Goal: Check status: Check status

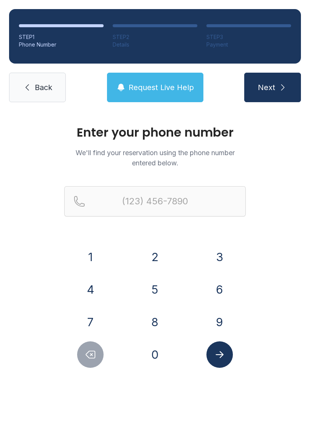
click at [157, 323] on button "8" at bounding box center [155, 322] width 26 height 26
click at [206, 289] on button "6" at bounding box center [219, 289] width 26 height 26
click at [82, 287] on button "4" at bounding box center [90, 289] width 26 height 26
click at [91, 317] on button "7" at bounding box center [90, 322] width 26 height 26
click at [157, 256] on button "2" at bounding box center [155, 257] width 26 height 26
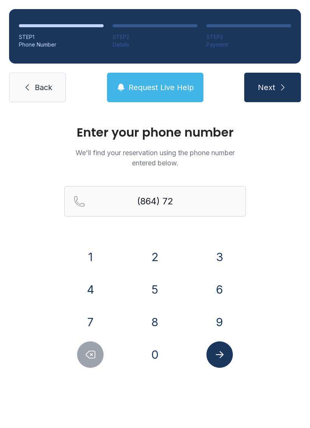
click at [211, 244] on div "3" at bounding box center [219, 257] width 53 height 26
click at [216, 253] on button "3" at bounding box center [219, 257] width 26 height 26
click at [157, 319] on button "8" at bounding box center [155, 322] width 26 height 26
click at [221, 300] on button "6" at bounding box center [219, 289] width 26 height 26
click at [151, 256] on button "2" at bounding box center [155, 257] width 26 height 26
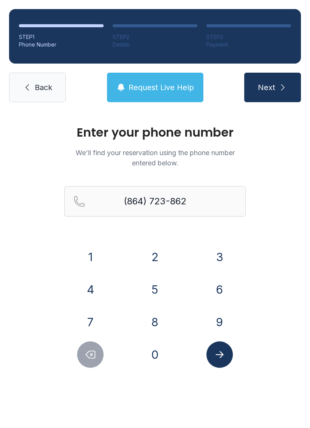
click at [92, 330] on button "7" at bounding box center [90, 322] width 26 height 26
click at [219, 355] on icon "Submit lookup form" at bounding box center [219, 354] width 11 height 11
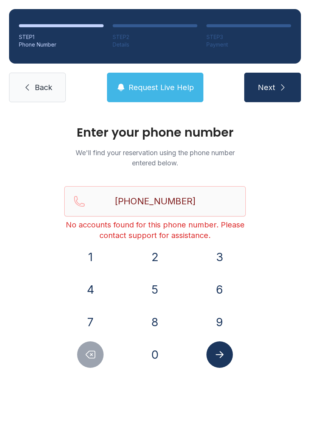
click at [90, 354] on icon "Delete number" at bounding box center [90, 354] width 9 height 7
click at [90, 354] on icon "Delete number" at bounding box center [90, 354] width 11 height 11
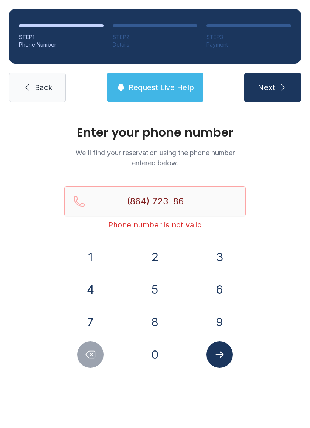
click at [85, 347] on button "Delete number" at bounding box center [90, 354] width 26 height 26
click at [85, 346] on button "Delete number" at bounding box center [90, 354] width 26 height 26
click at [83, 337] on div "1 2 3 4 5 6 7 8 9 0" at bounding box center [155, 306] width 182 height 124
click at [81, 331] on button "7" at bounding box center [90, 322] width 26 height 26
click at [83, 333] on div "7" at bounding box center [90, 322] width 53 height 26
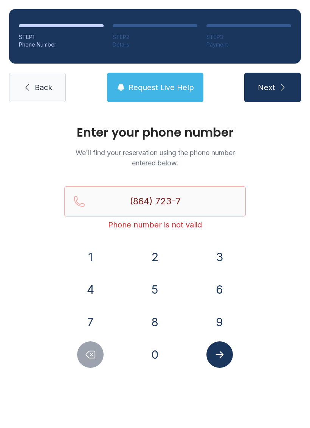
click at [88, 335] on button "7" at bounding box center [90, 322] width 26 height 26
click at [89, 336] on div "1 2 3 4 5 6 7 8 9 0" at bounding box center [155, 306] width 182 height 124
click at [90, 335] on button "7" at bounding box center [90, 322] width 26 height 26
click at [92, 337] on div "1 2 3 4 5 6 7 8 9 0" at bounding box center [155, 306] width 182 height 124
click at [92, 339] on div "1 2 3 4 5 6 7 8 9 0" at bounding box center [155, 306] width 182 height 124
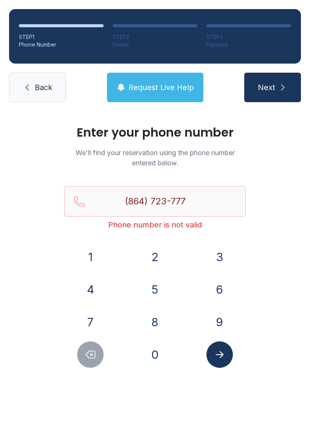
click at [92, 350] on icon "Delete number" at bounding box center [90, 354] width 11 height 11
click at [92, 349] on icon "Delete number" at bounding box center [90, 354] width 11 height 11
click at [95, 351] on icon "Delete number" at bounding box center [90, 354] width 9 height 7
click at [95, 352] on icon "Delete number" at bounding box center [90, 354] width 11 height 11
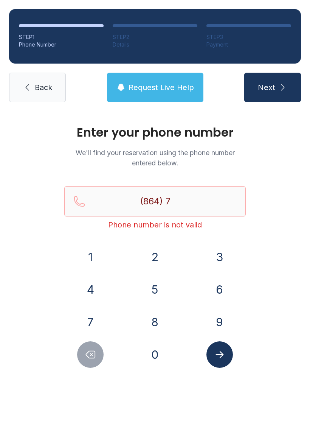
click at [95, 352] on icon "Delete number" at bounding box center [90, 354] width 11 height 11
click at [92, 352] on icon "Delete number" at bounding box center [90, 354] width 11 height 11
type input "(8"
click at [90, 353] on icon "Delete number" at bounding box center [90, 354] width 11 height 11
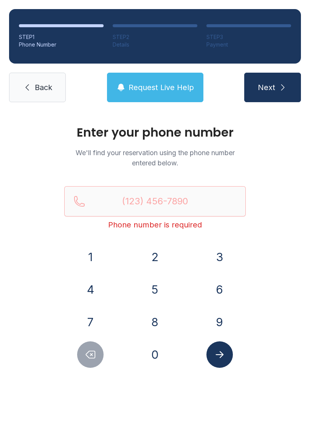
click at [90, 352] on icon "Delete number" at bounding box center [90, 354] width 11 height 11
click at [222, 255] on button "3" at bounding box center [219, 257] width 26 height 26
click at [91, 289] on button "4" at bounding box center [90, 289] width 26 height 26
click at [85, 311] on button "7" at bounding box center [90, 322] width 26 height 26
click at [215, 255] on button "3" at bounding box center [219, 257] width 26 height 26
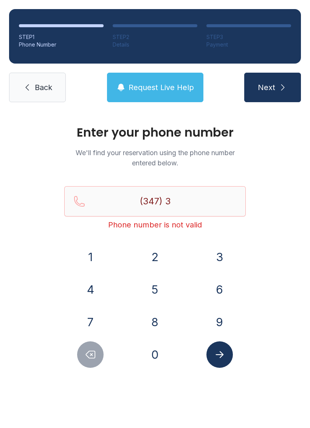
click at [155, 256] on button "2" at bounding box center [155, 257] width 26 height 26
click at [216, 317] on button "9" at bounding box center [219, 322] width 26 height 26
click at [98, 319] on button "7" at bounding box center [90, 322] width 26 height 26
click at [89, 263] on button "1" at bounding box center [90, 257] width 26 height 26
click at [155, 352] on button "0" at bounding box center [155, 354] width 26 height 26
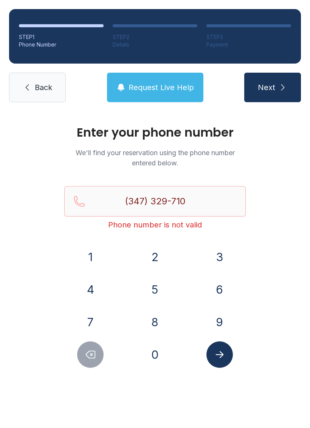
click at [96, 277] on button "4" at bounding box center [90, 289] width 26 height 26
click at [224, 350] on icon "Submit lookup form" at bounding box center [219, 354] width 11 height 11
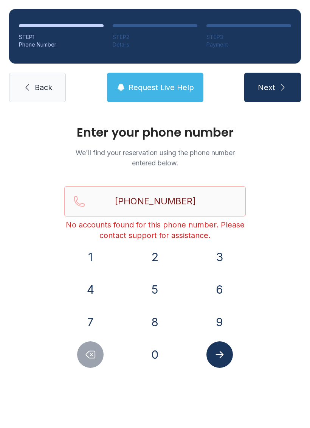
click at [90, 357] on icon "Delete number" at bounding box center [90, 354] width 11 height 11
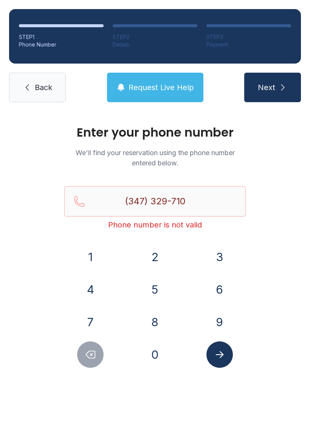
click at [90, 357] on icon "Delete number" at bounding box center [90, 354] width 11 height 11
click at [90, 352] on icon "Delete number" at bounding box center [90, 354] width 11 height 11
click at [86, 342] on button "Delete number" at bounding box center [90, 354] width 26 height 26
click at [85, 341] on div at bounding box center [90, 354] width 53 height 26
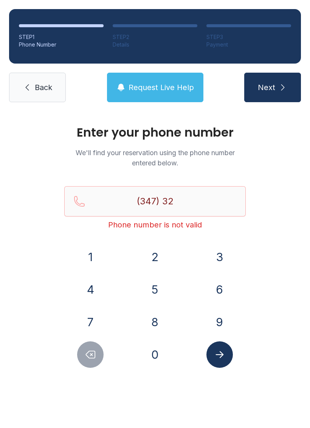
click at [79, 343] on div at bounding box center [90, 354] width 53 height 26
click at [80, 345] on button "Delete number" at bounding box center [90, 354] width 26 height 26
type input "(347)"
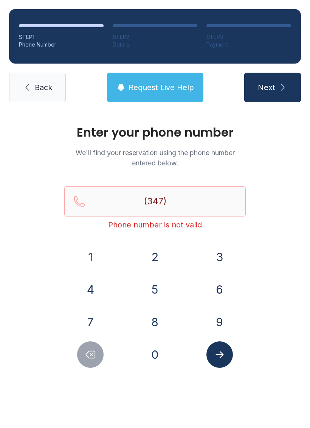
click at [41, 90] on span "Back" at bounding box center [43, 87] width 17 height 11
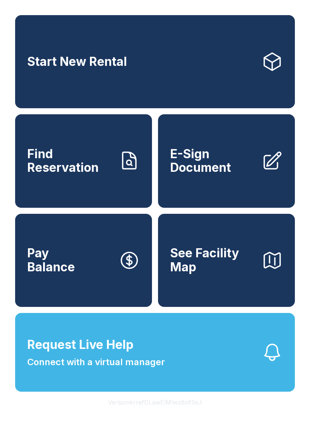
click at [83, 174] on span "Find Reservation" at bounding box center [69, 161] width 85 height 28
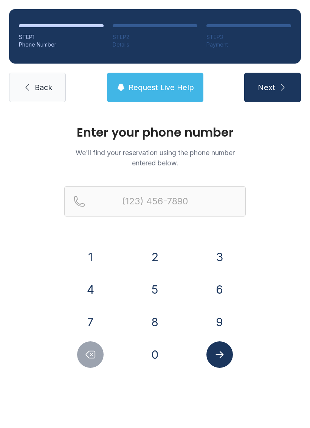
click at [160, 328] on button "8" at bounding box center [155, 322] width 26 height 26
click at [207, 293] on button "6" at bounding box center [219, 289] width 26 height 26
click at [86, 295] on button "4" at bounding box center [90, 289] width 26 height 26
click at [217, 293] on button "6" at bounding box center [219, 289] width 26 height 26
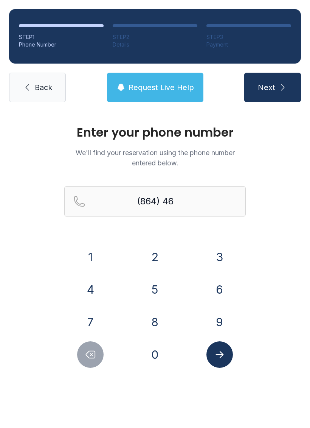
click at [217, 293] on button "6" at bounding box center [219, 289] width 26 height 26
click at [215, 284] on button "6" at bounding box center [219, 289] width 26 height 26
click at [84, 248] on button "1" at bounding box center [90, 257] width 26 height 26
click at [152, 321] on button "8" at bounding box center [155, 322] width 26 height 26
click at [211, 281] on button "6" at bounding box center [219, 289] width 26 height 26
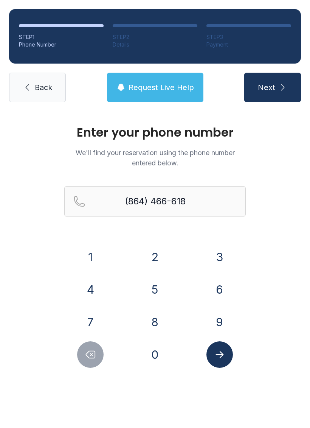
type input "[PHONE_NUMBER]"
click at [216, 359] on icon "Submit lookup form" at bounding box center [219, 354] width 11 height 11
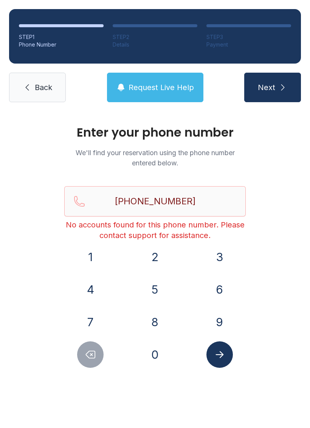
click at [37, 92] on span "Back" at bounding box center [43, 87] width 17 height 11
